Goal: Check status: Check status

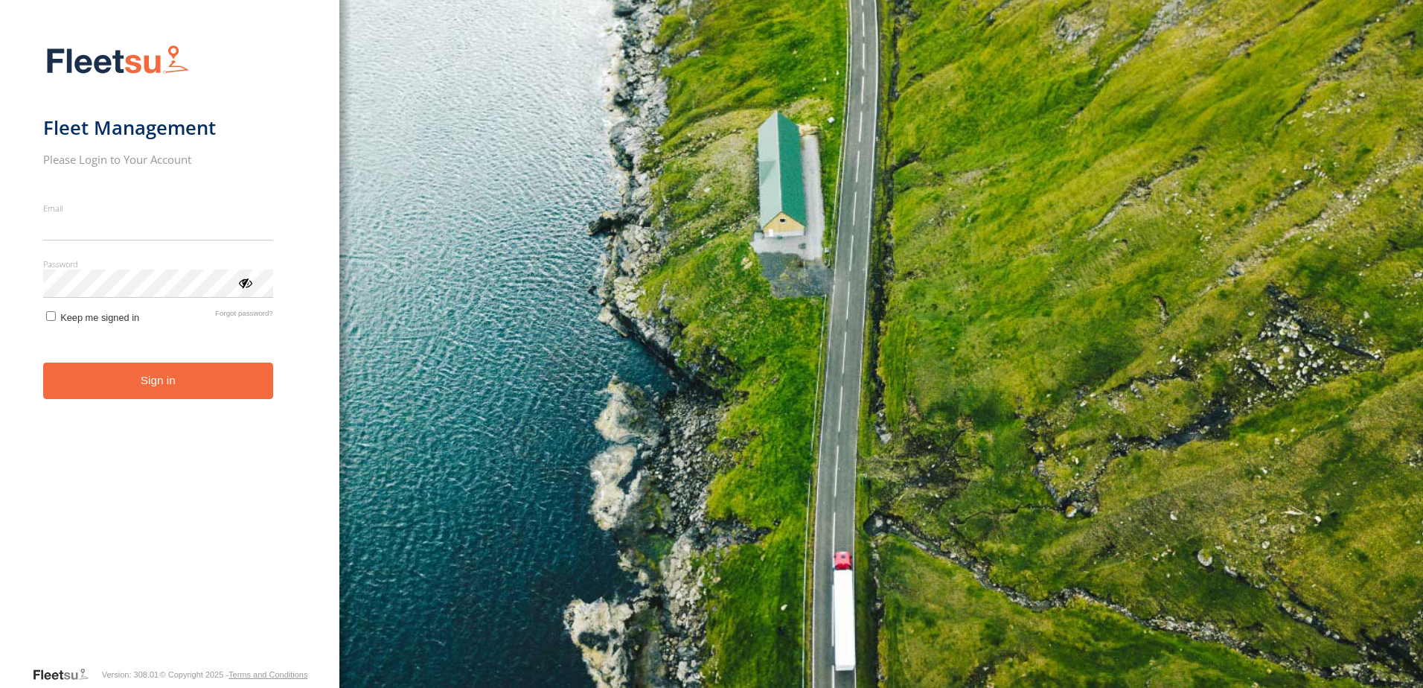
type input "**********"
click at [185, 396] on button "Sign in" at bounding box center [158, 380] width 230 height 36
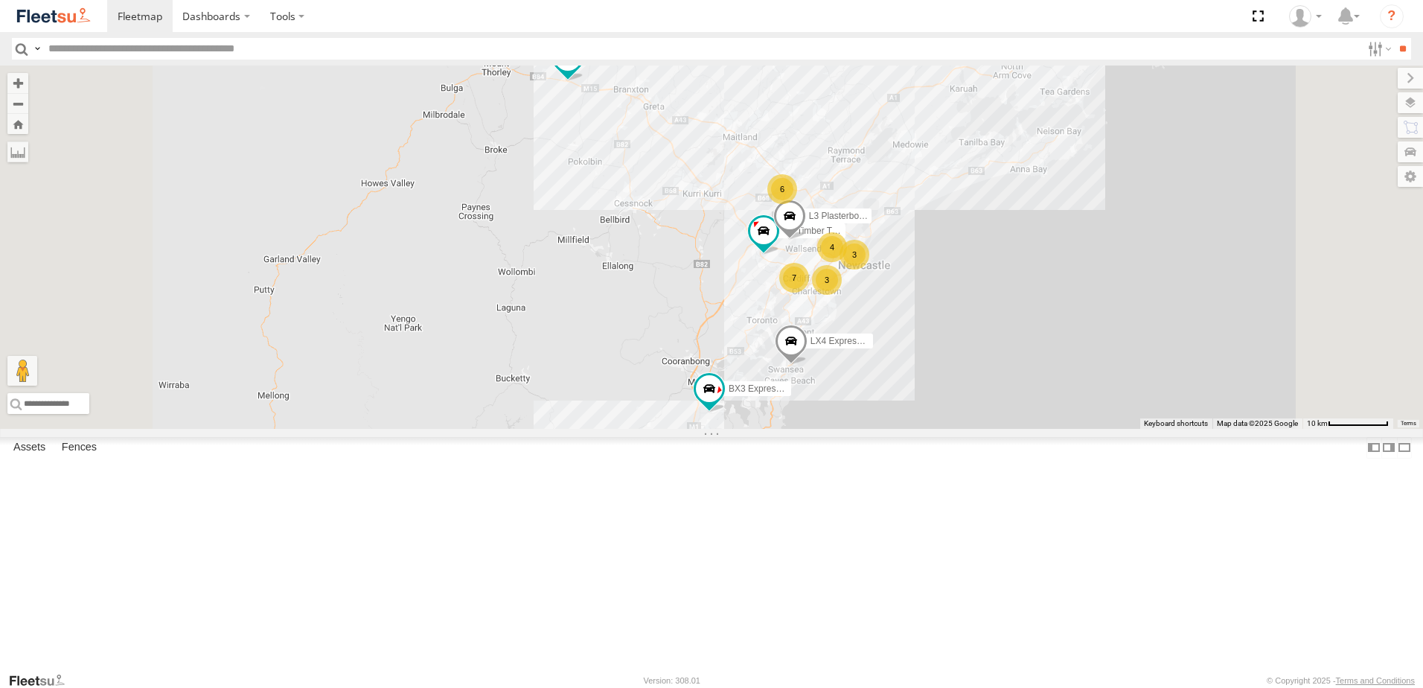
scroll to position [298, 0]
click at [0, 0] on div "L3 Plasterboard Truck" at bounding box center [0, 0] width 0 height 0
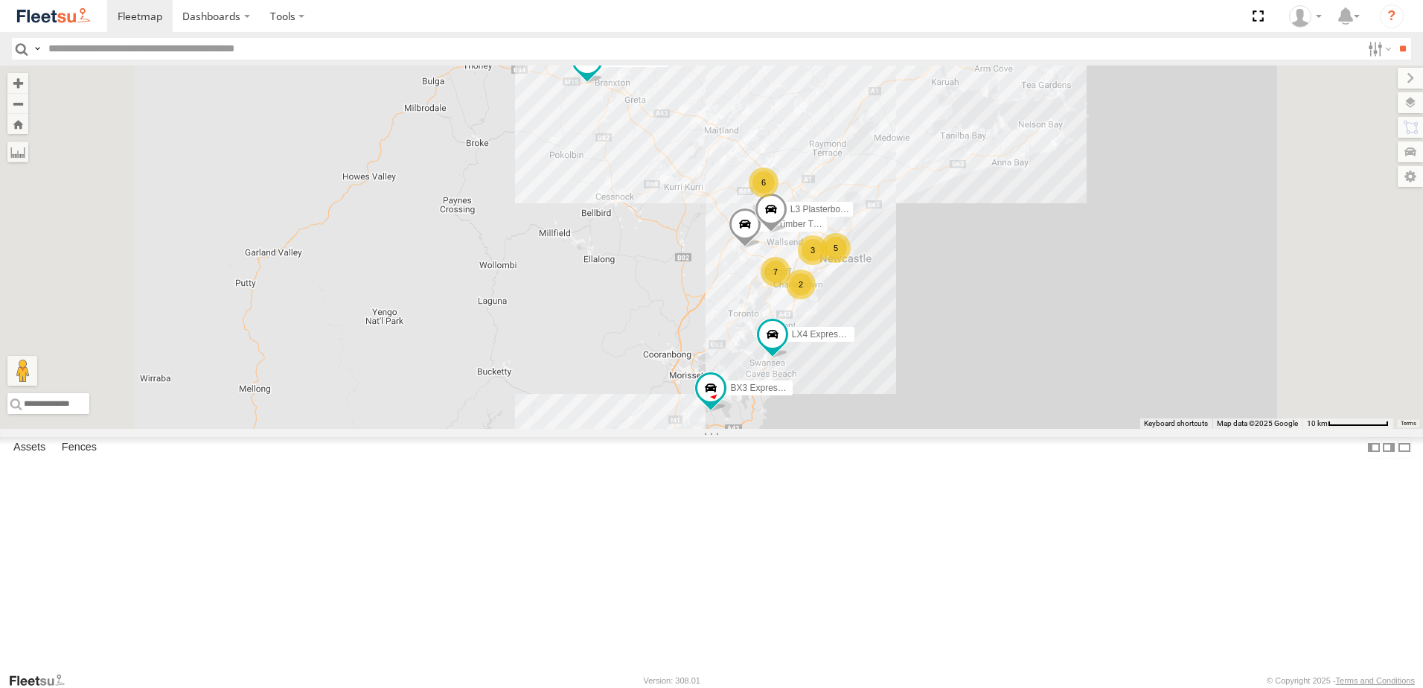
scroll to position [149, 0]
click at [0, 0] on div "L3 Plasterboard Truck" at bounding box center [0, 0] width 0 height 0
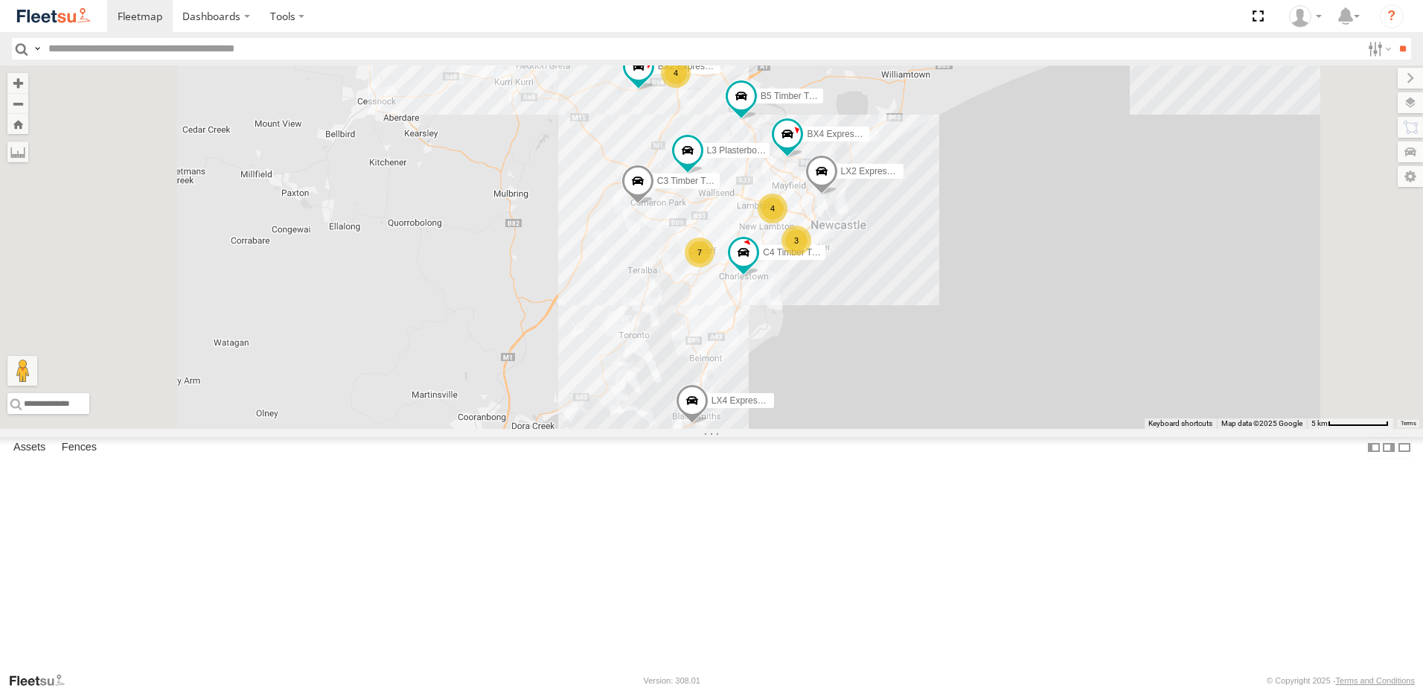
click at [0, 0] on div "L3 Plasterboard Truck" at bounding box center [0, 0] width 0 height 0
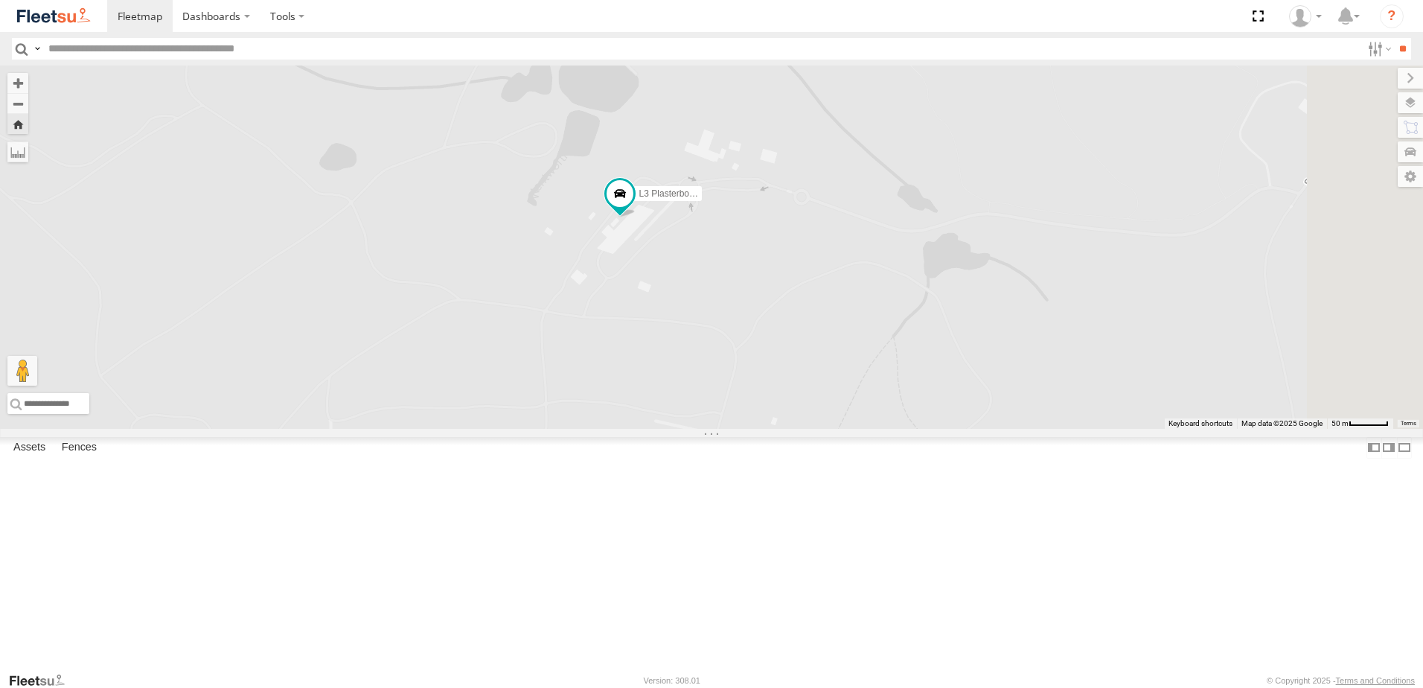
drag, startPoint x: 735, startPoint y: 400, endPoint x: 694, endPoint y: 297, distance: 111.0
click at [755, 294] on div "L3 Plasterboard Truck" at bounding box center [711, 246] width 1423 height 363
